Goal: Task Accomplishment & Management: Manage account settings

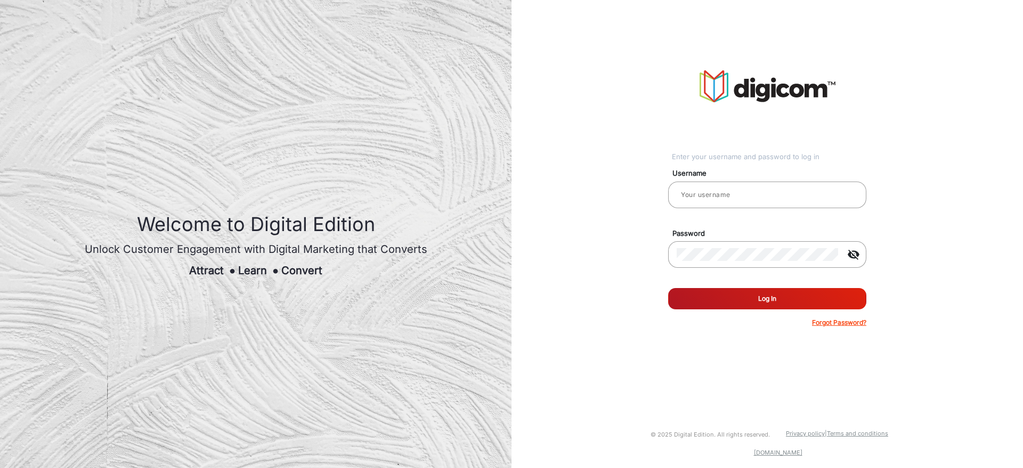
type input "[PERSON_NAME]"
click at [593, 289] on div "Enter your username and password to log in Username [PERSON_NAME] Password visi…" at bounding box center [766, 199] width 527 height 398
click at [732, 296] on button "Log In" at bounding box center [767, 298] width 198 height 21
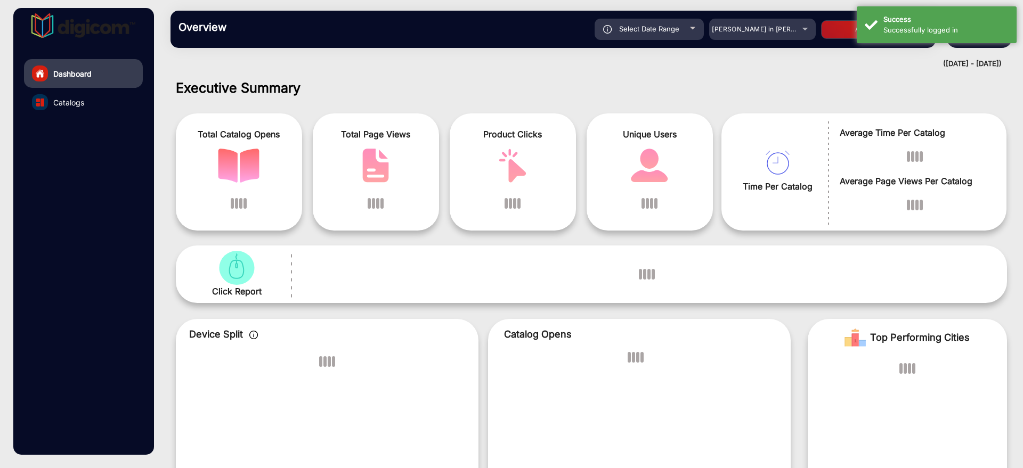
scroll to position [8, 0]
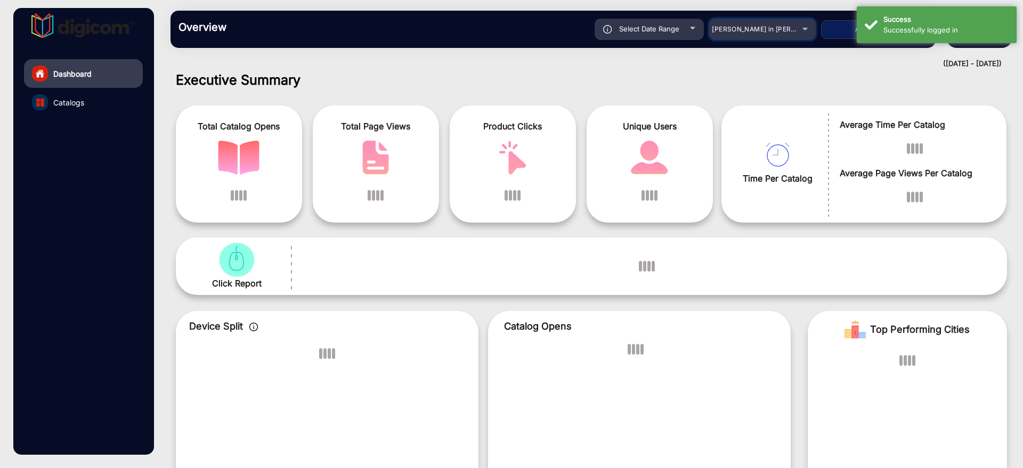
click at [784, 34] on div "[PERSON_NAME] in [PERSON_NAME]" at bounding box center [754, 29] width 85 height 13
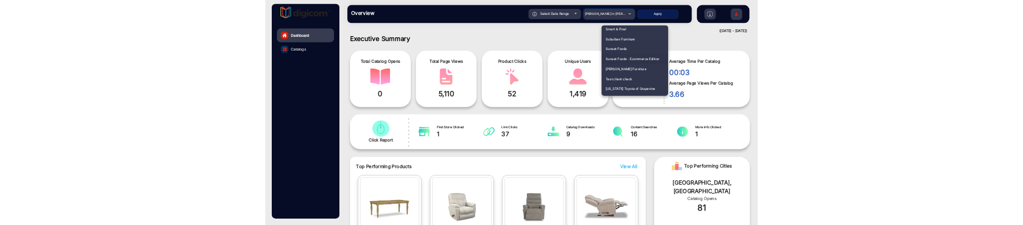
scroll to position [2413, 0]
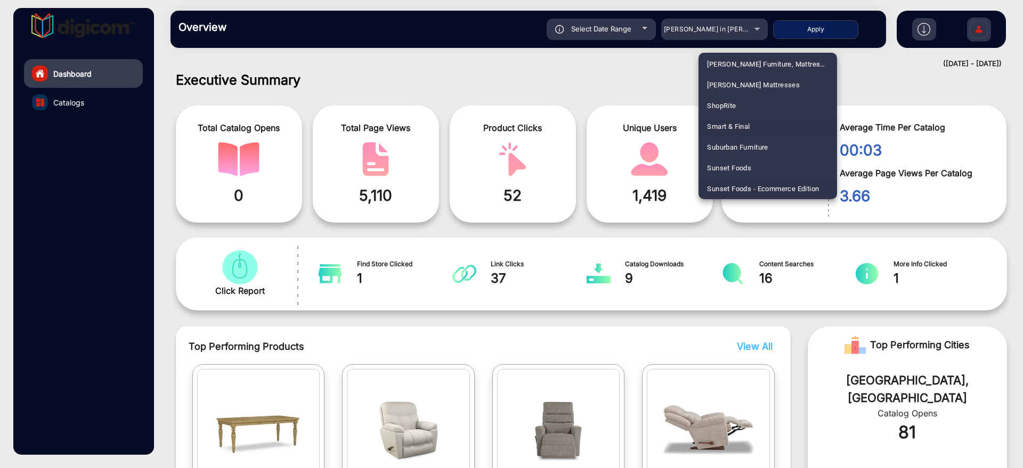
click at [761, 126] on mat-option "Smart & Final" at bounding box center [767, 126] width 139 height 21
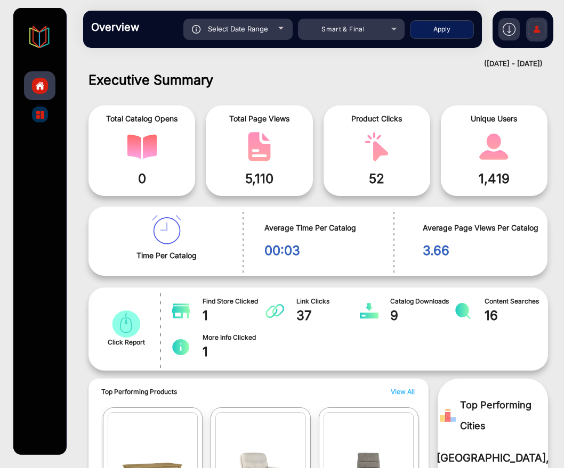
click at [443, 30] on button "Apply" at bounding box center [442, 29] width 64 height 19
type input "[DATE]"
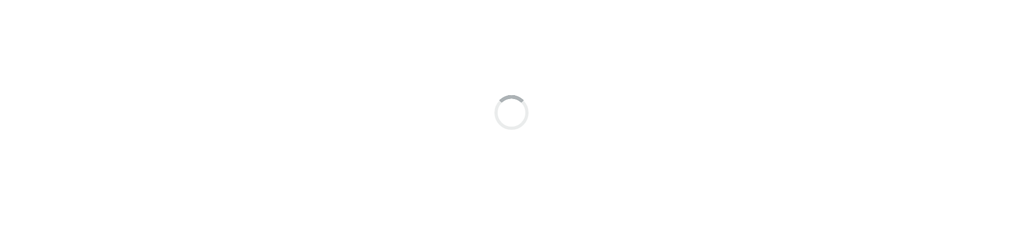
scroll to position [8, 0]
